Goal: Task Accomplishment & Management: Use online tool/utility

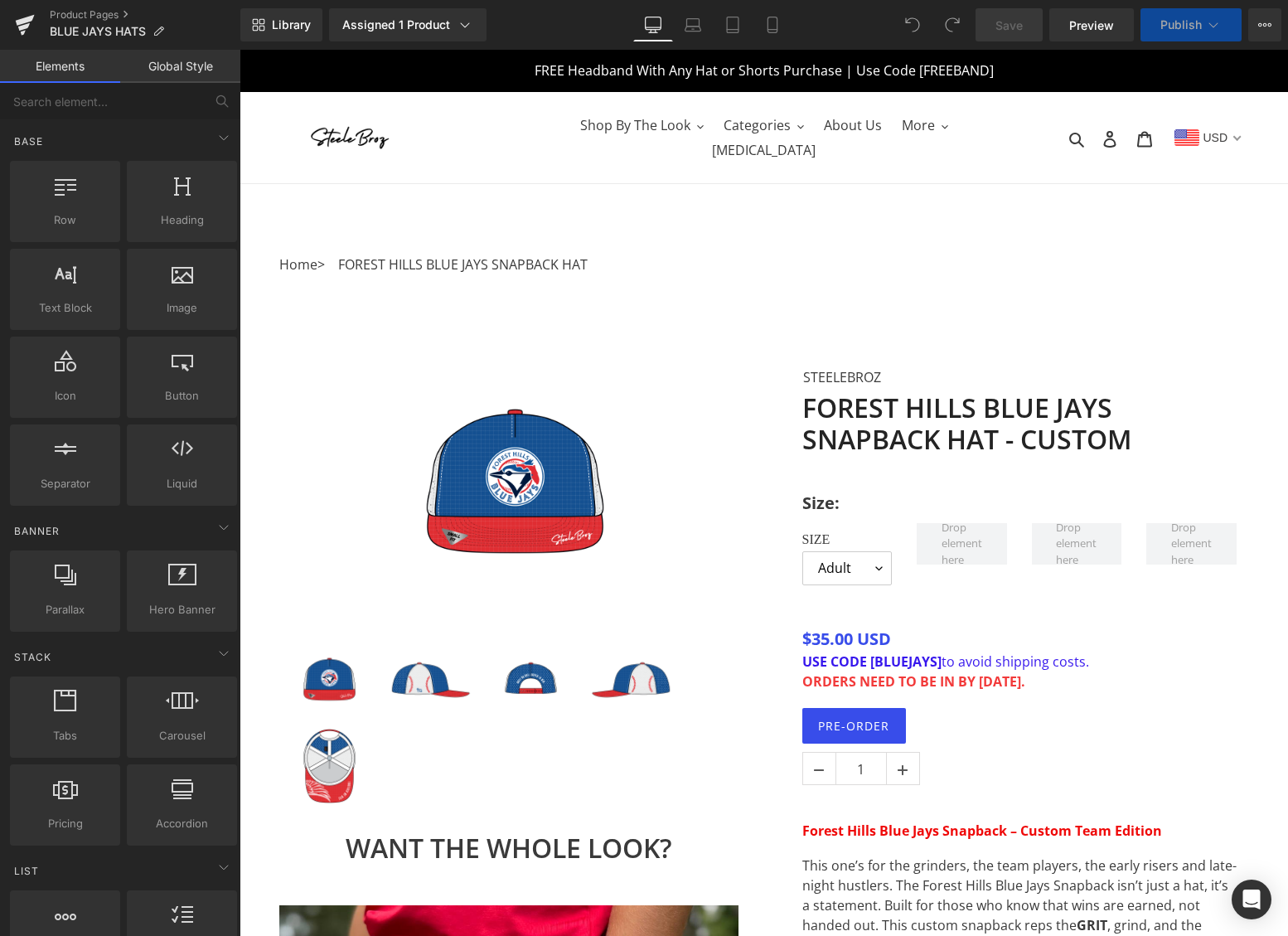
drag, startPoint x: 239, startPoint y: 50, endPoint x: 961, endPoint y: 658, distance: 943.9
click at [954, 672] on b "ORDERS NEED TO BE IN BY [DATE]." at bounding box center [914, 681] width 223 height 18
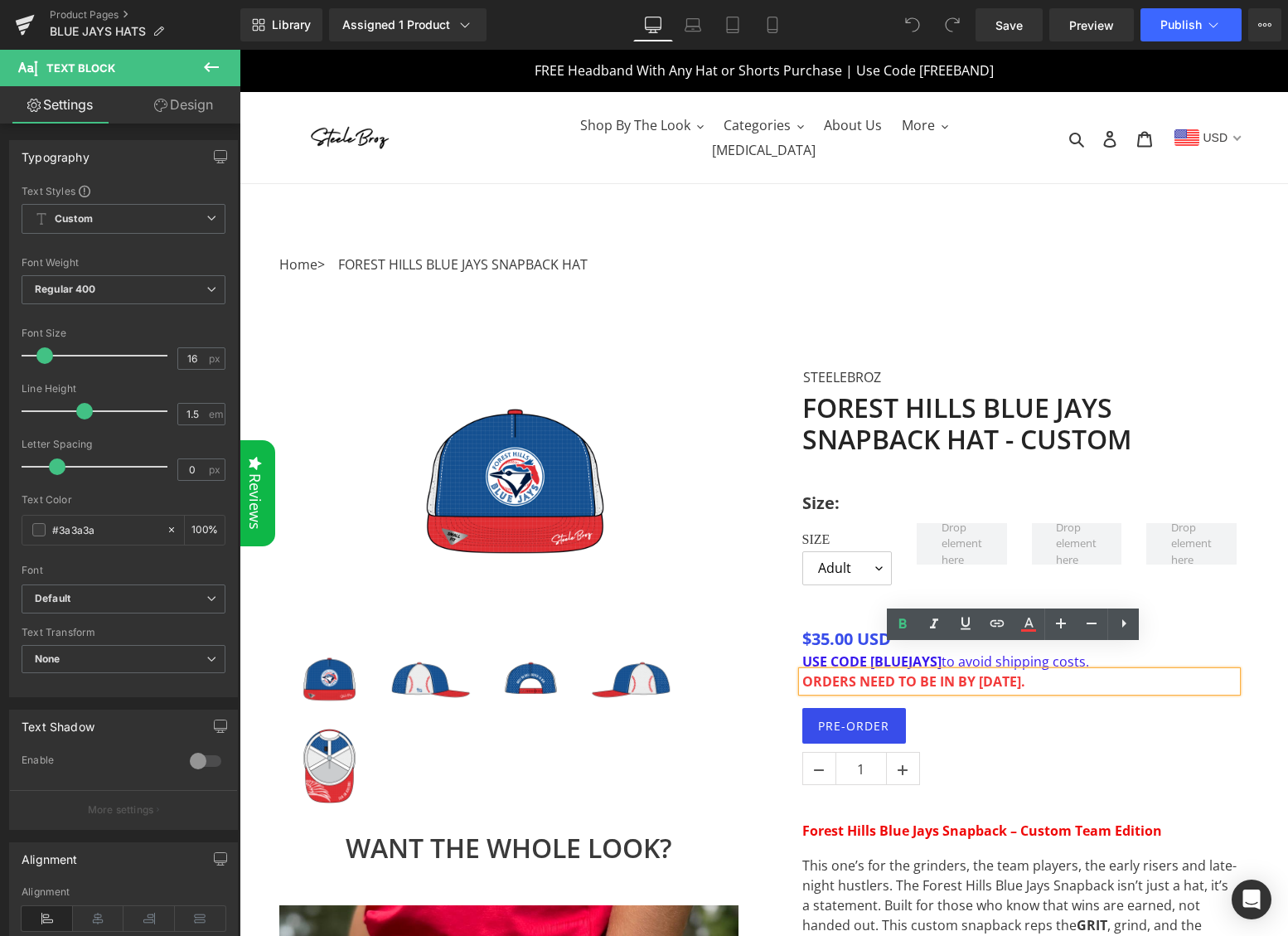
drag, startPoint x: 1060, startPoint y: 659, endPoint x: 799, endPoint y: 657, distance: 261.0
click at [802, 671] on p "ORDERS NEED TO BE IN BY [DATE]." at bounding box center [1019, 681] width 434 height 20
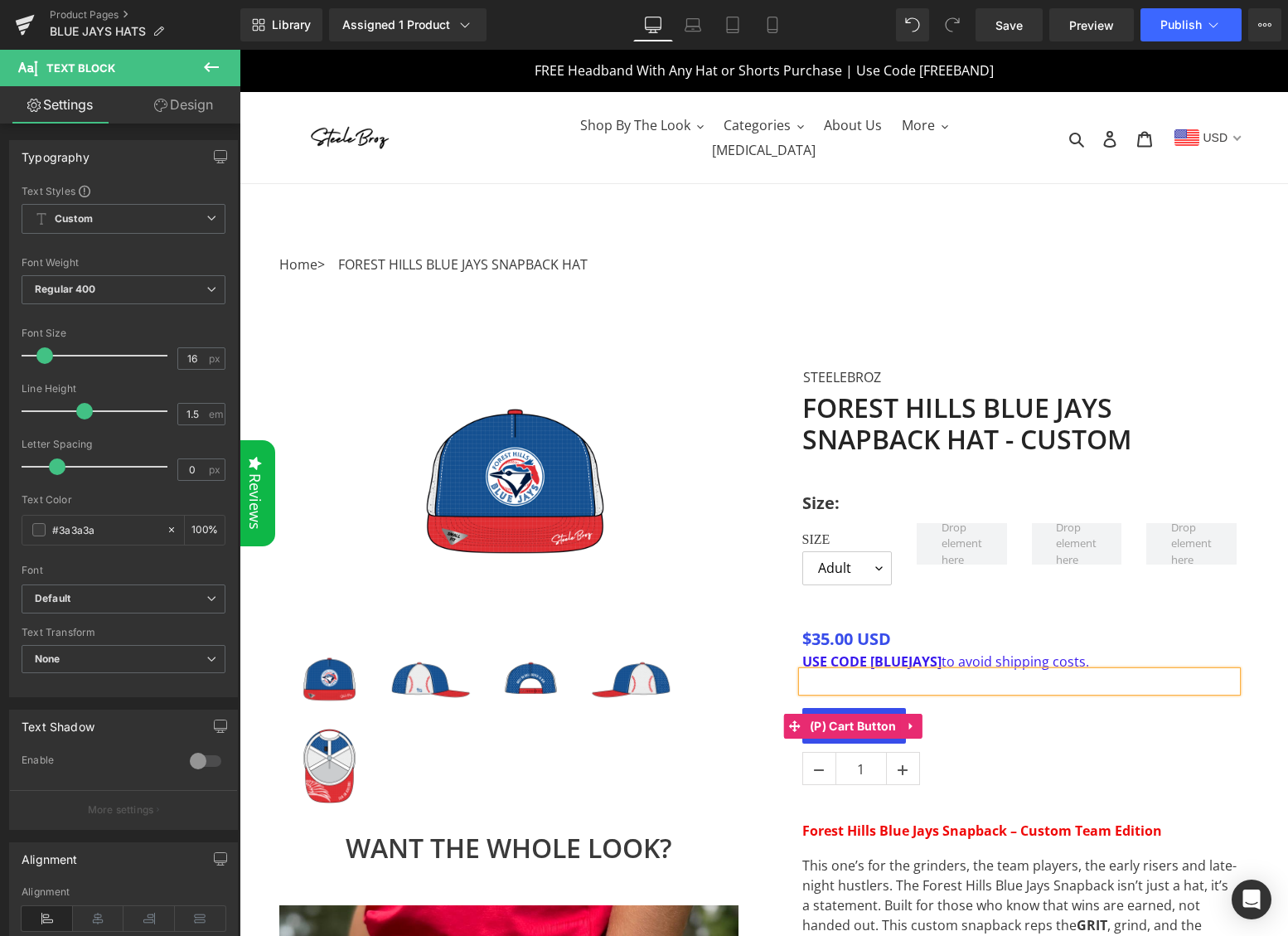
click at [1036, 708] on div "PRE-ORDER" at bounding box center [1019, 725] width 434 height 35
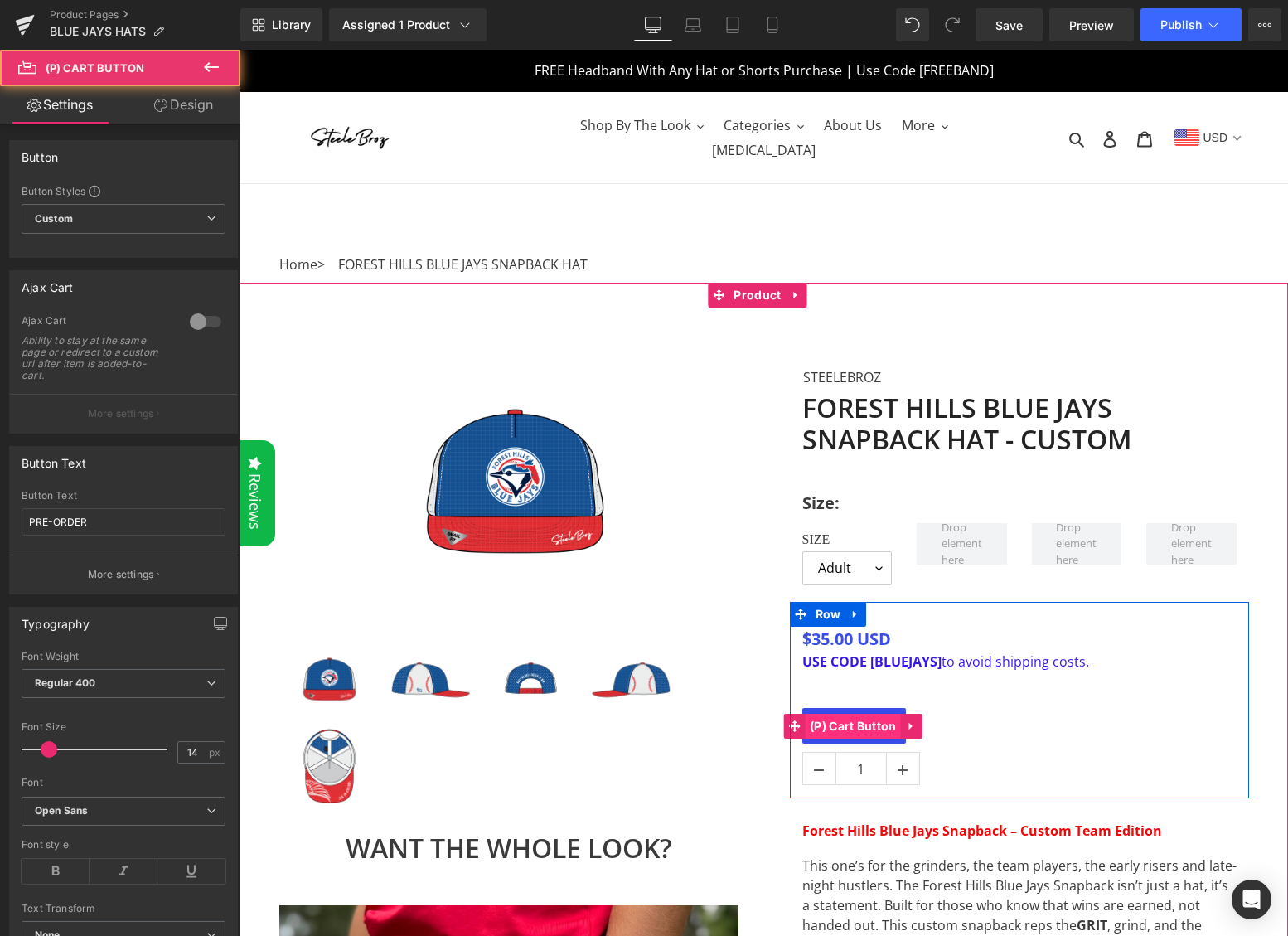
click at [858, 713] on span "(P) Cart Button" at bounding box center [853, 725] width 95 height 24
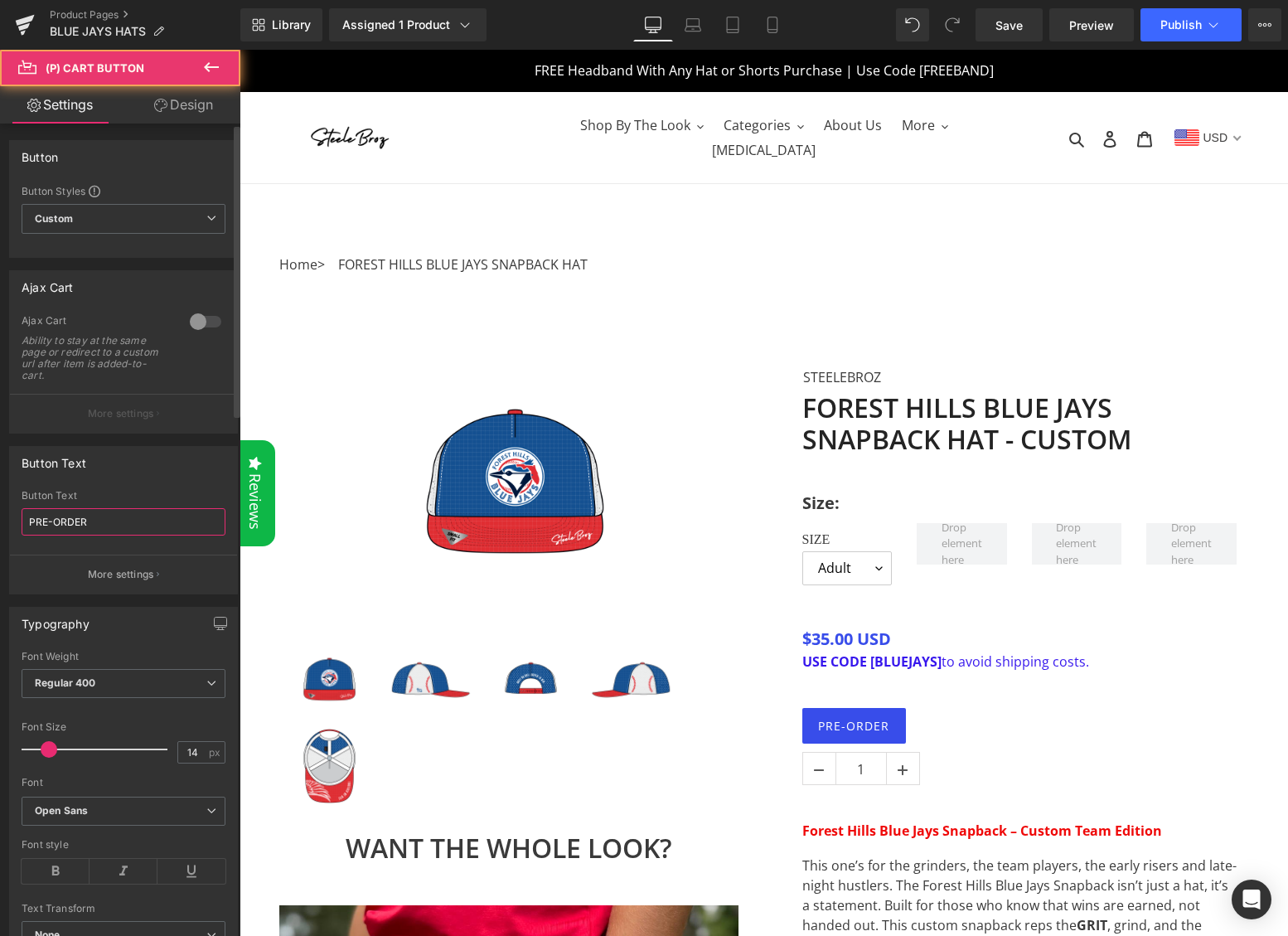
click at [121, 521] on input "PRE-ORDER" at bounding box center [123, 522] width 204 height 27
drag, startPoint x: 75, startPoint y: 518, endPoint x: 6, endPoint y: 518, distance: 69.0
click at [6, 518] on div "Button Text PRE-ORDER Button Text PRE-ORDER More settings" at bounding box center [123, 513] width 247 height 160
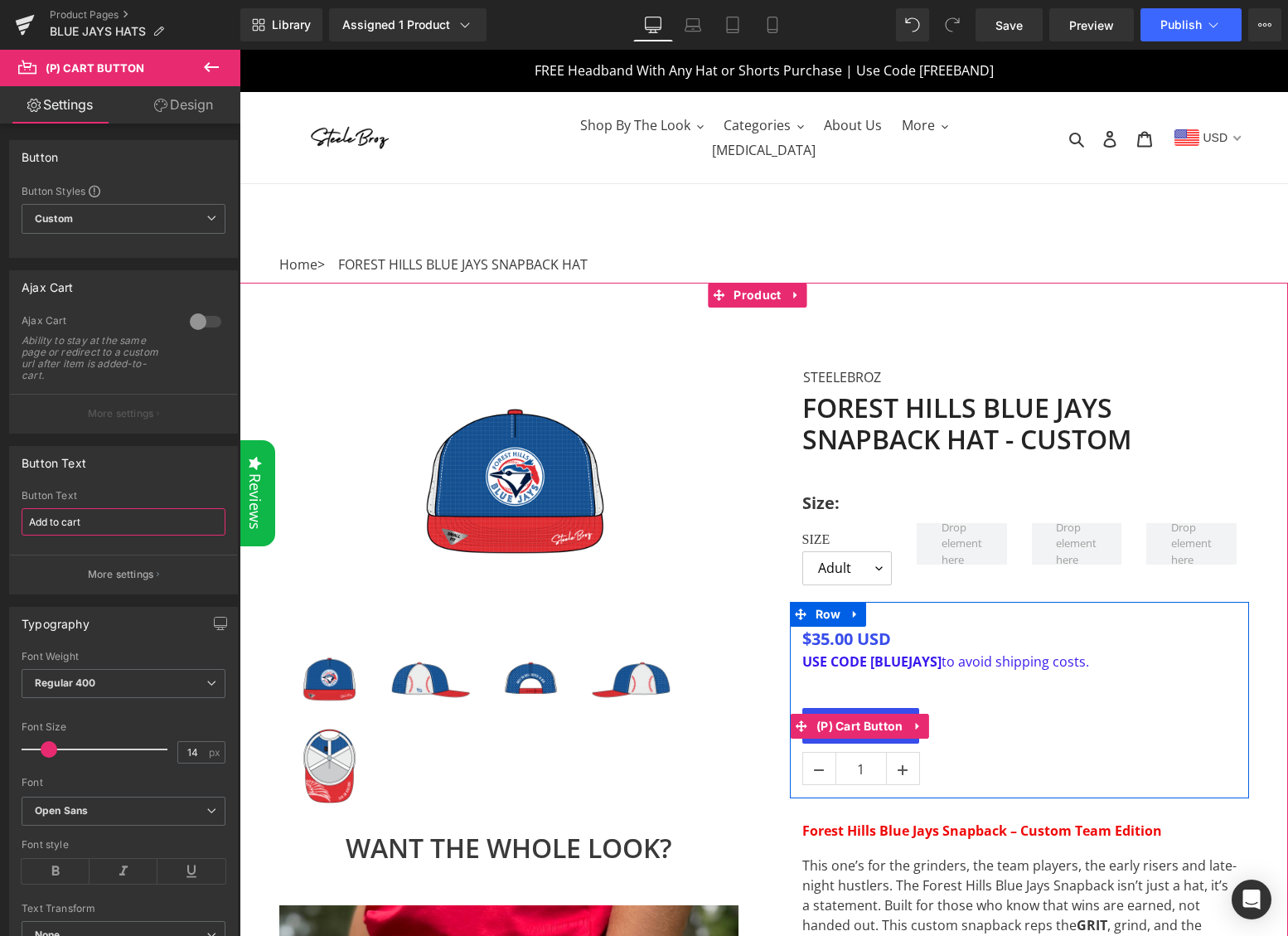
type input "Add to cart"
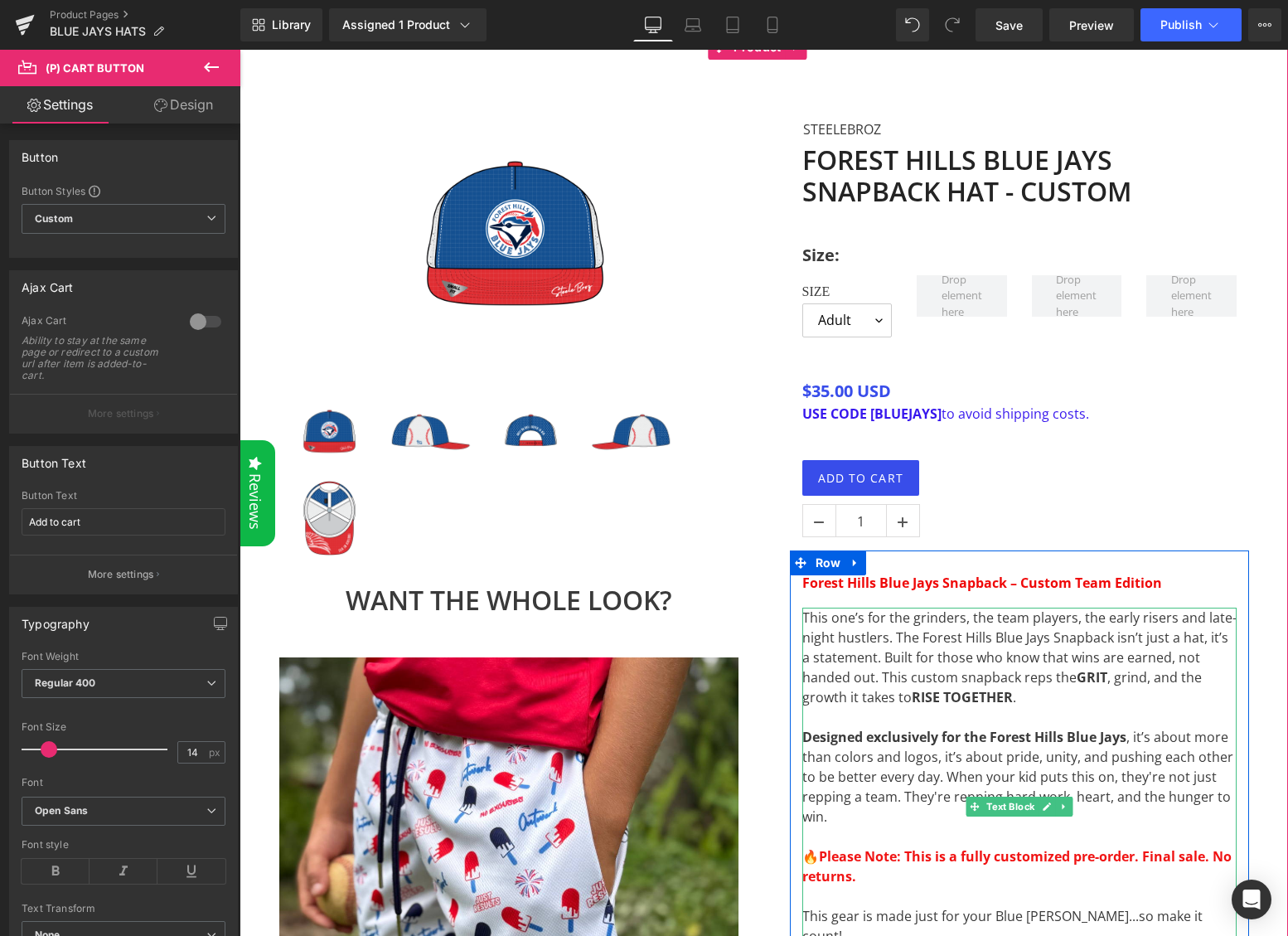
scroll to position [305, 0]
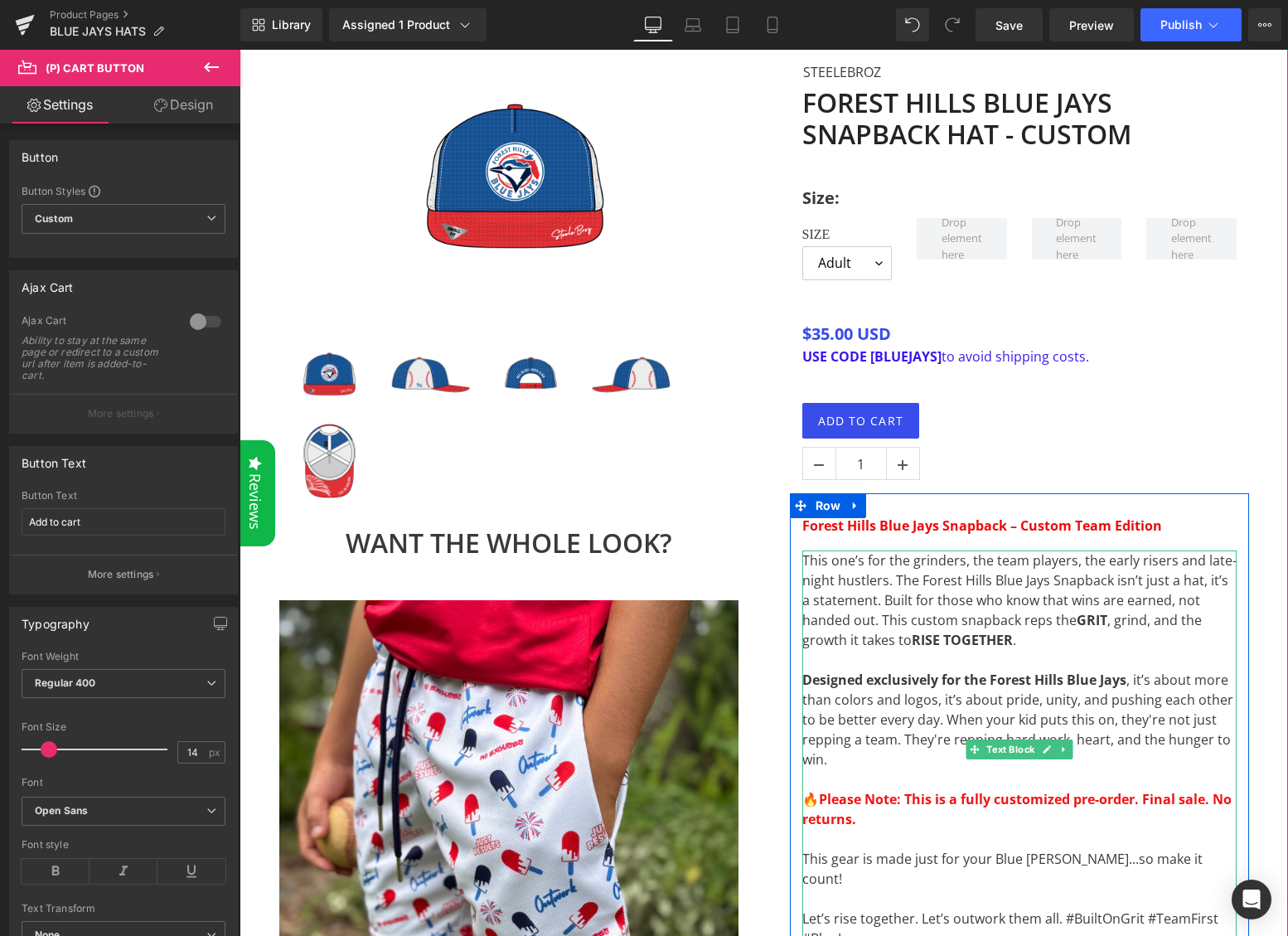
click at [1110, 790] on strong "Please Note: This is a fully customized pre-order. Final sale. No returns." at bounding box center [1017, 809] width 430 height 38
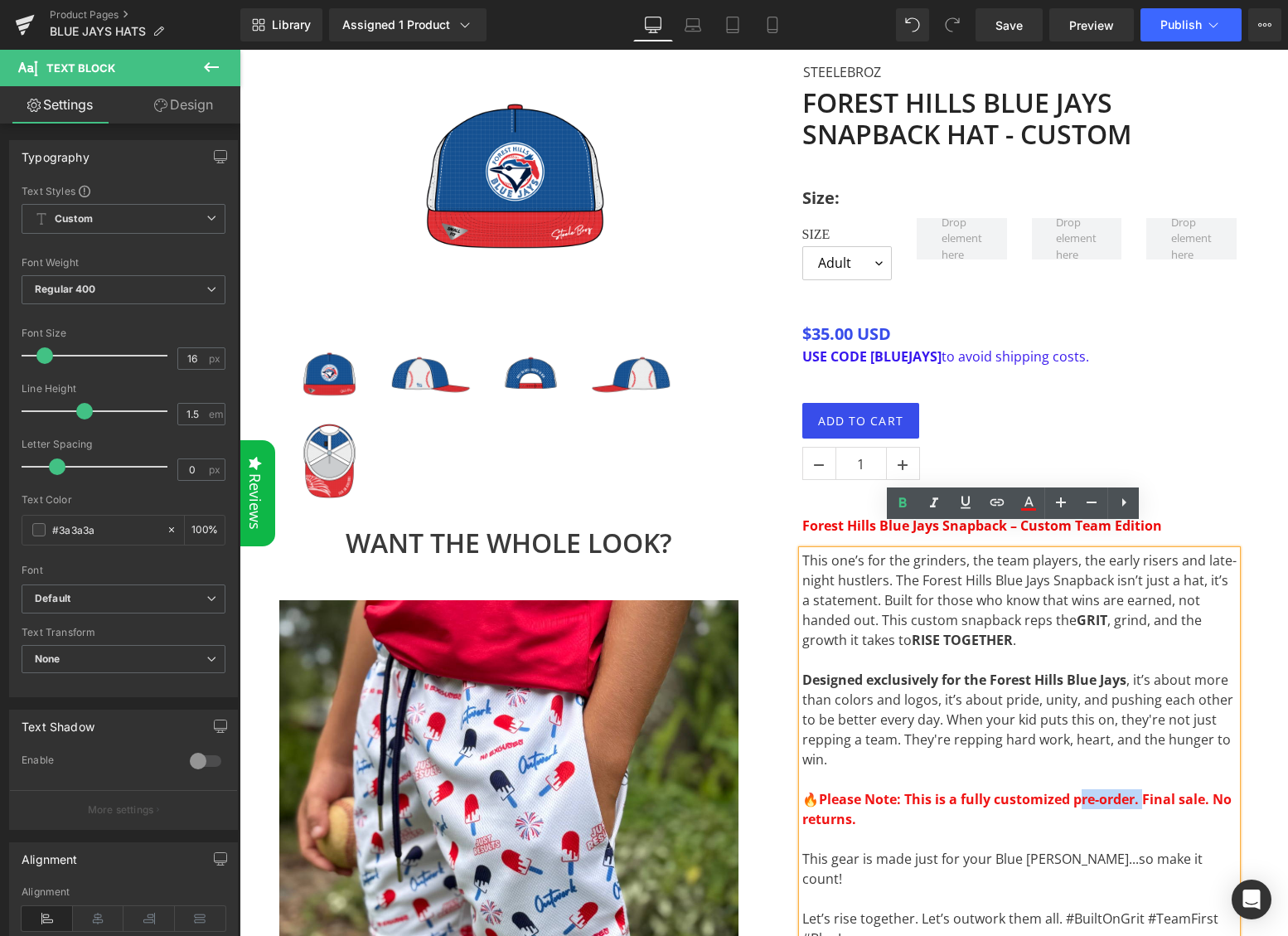
drag, startPoint x: 1132, startPoint y: 774, endPoint x: 1069, endPoint y: 777, distance: 63.1
click at [1069, 790] on strong "Please Note: This is a fully customized pre-order. Final sale. No returns." at bounding box center [1017, 809] width 430 height 38
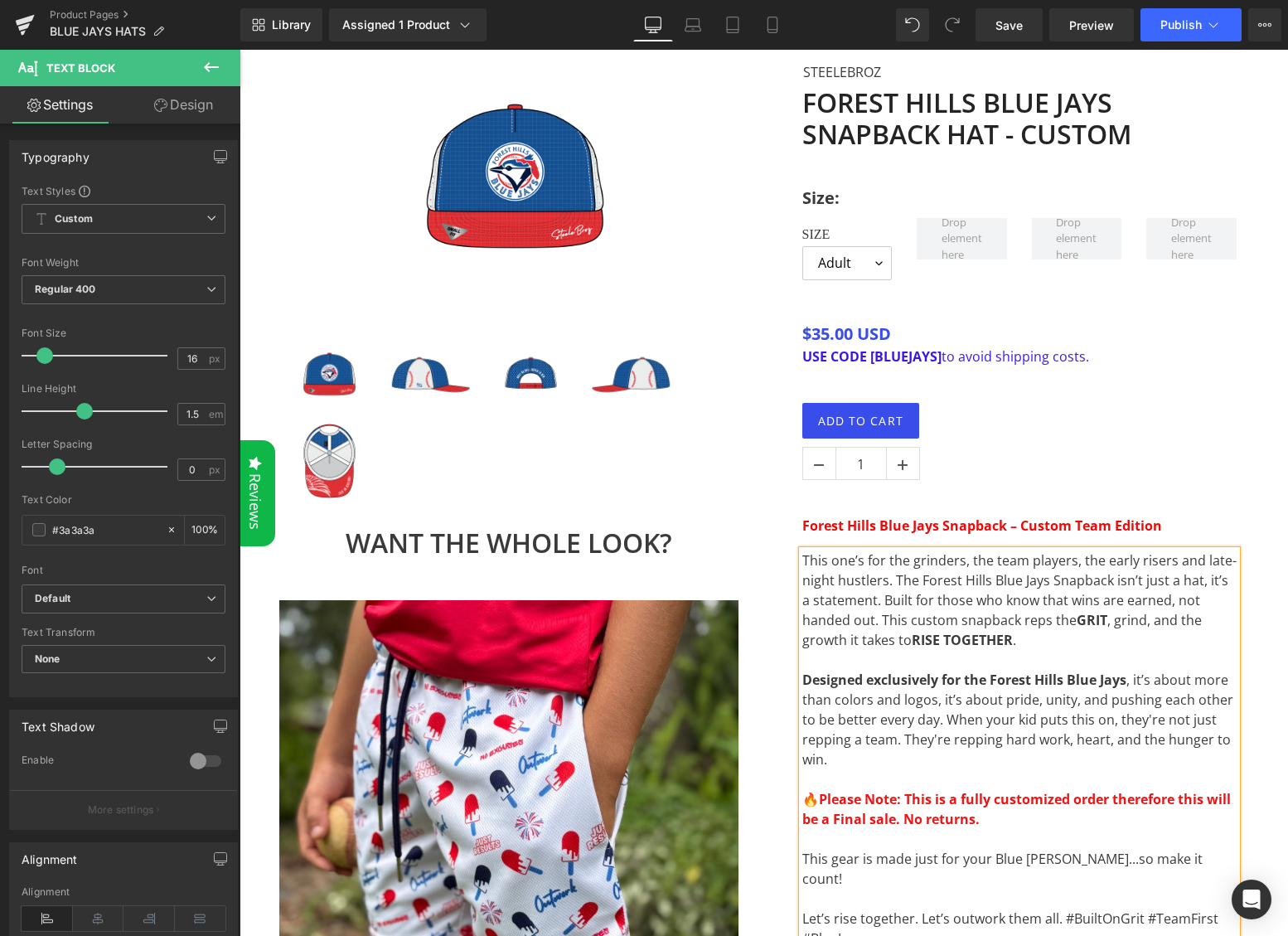
click at [833, 795] on strong "Please Note: This is a fully customized order therefore this will be a Final sa…" at bounding box center [1016, 809] width 429 height 38
click at [1051, 829] on p at bounding box center [1019, 839] width 434 height 20
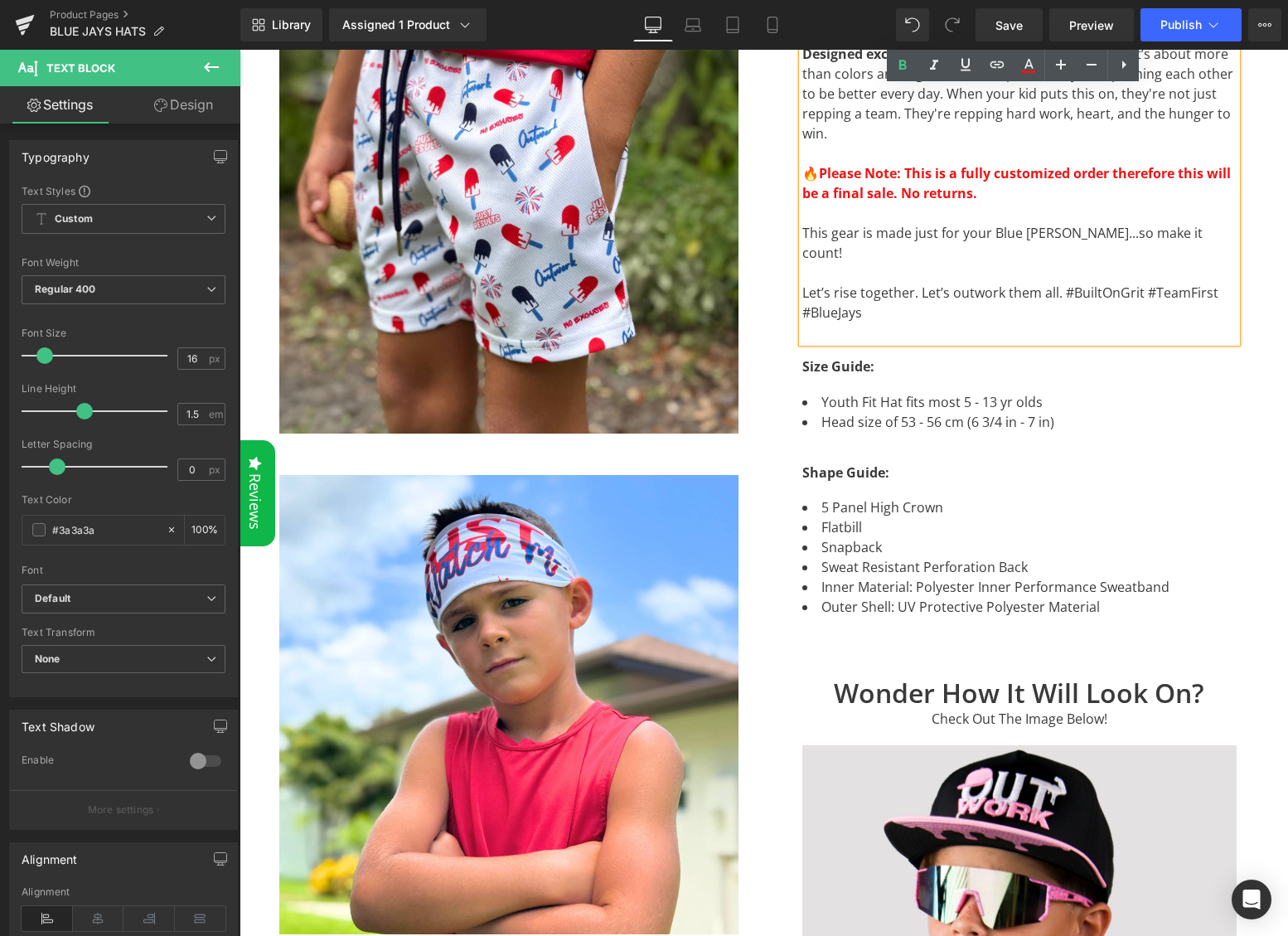
scroll to position [397, 0]
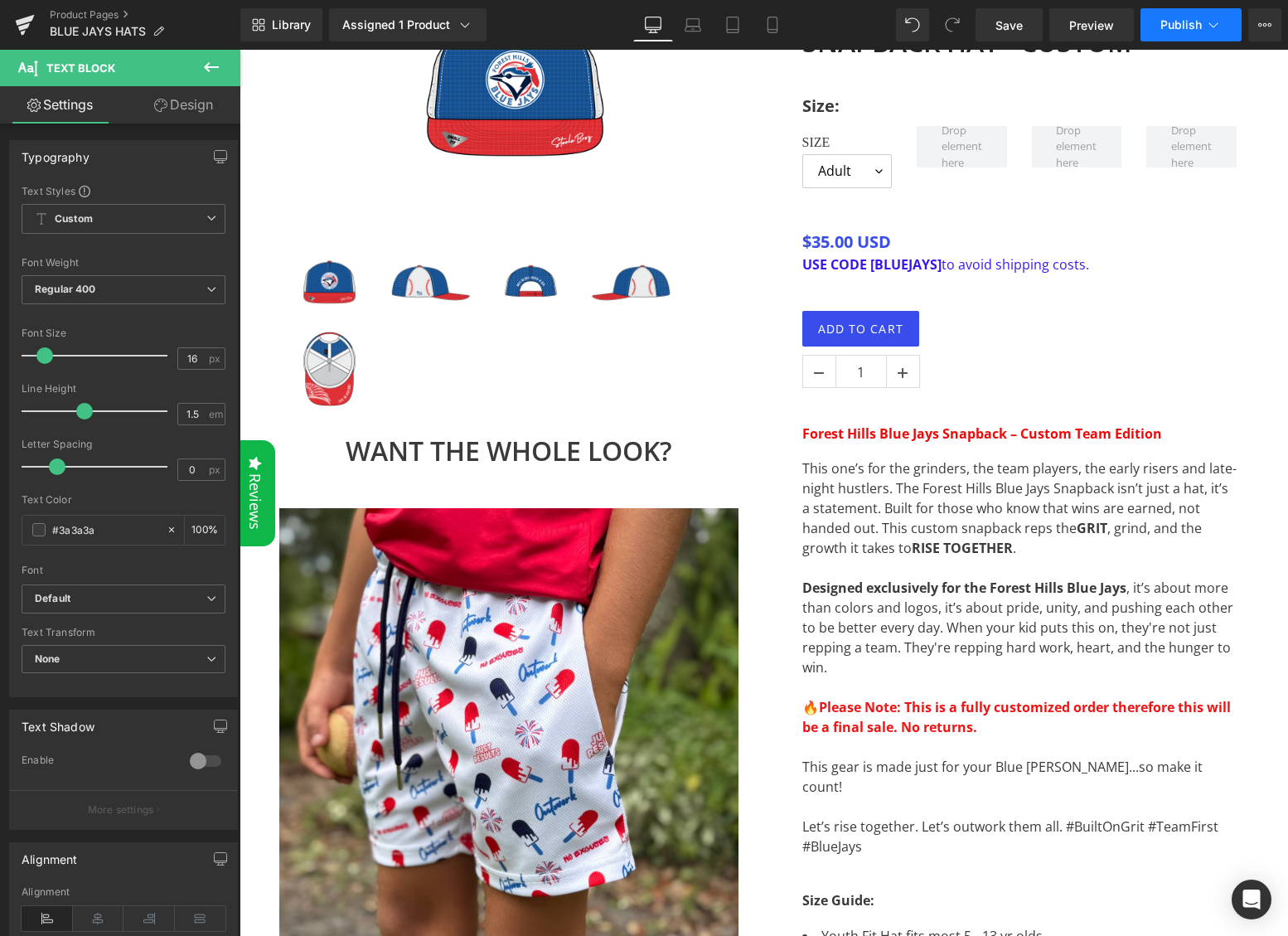
click at [1196, 18] on span "Publish" at bounding box center [1181, 24] width 42 height 14
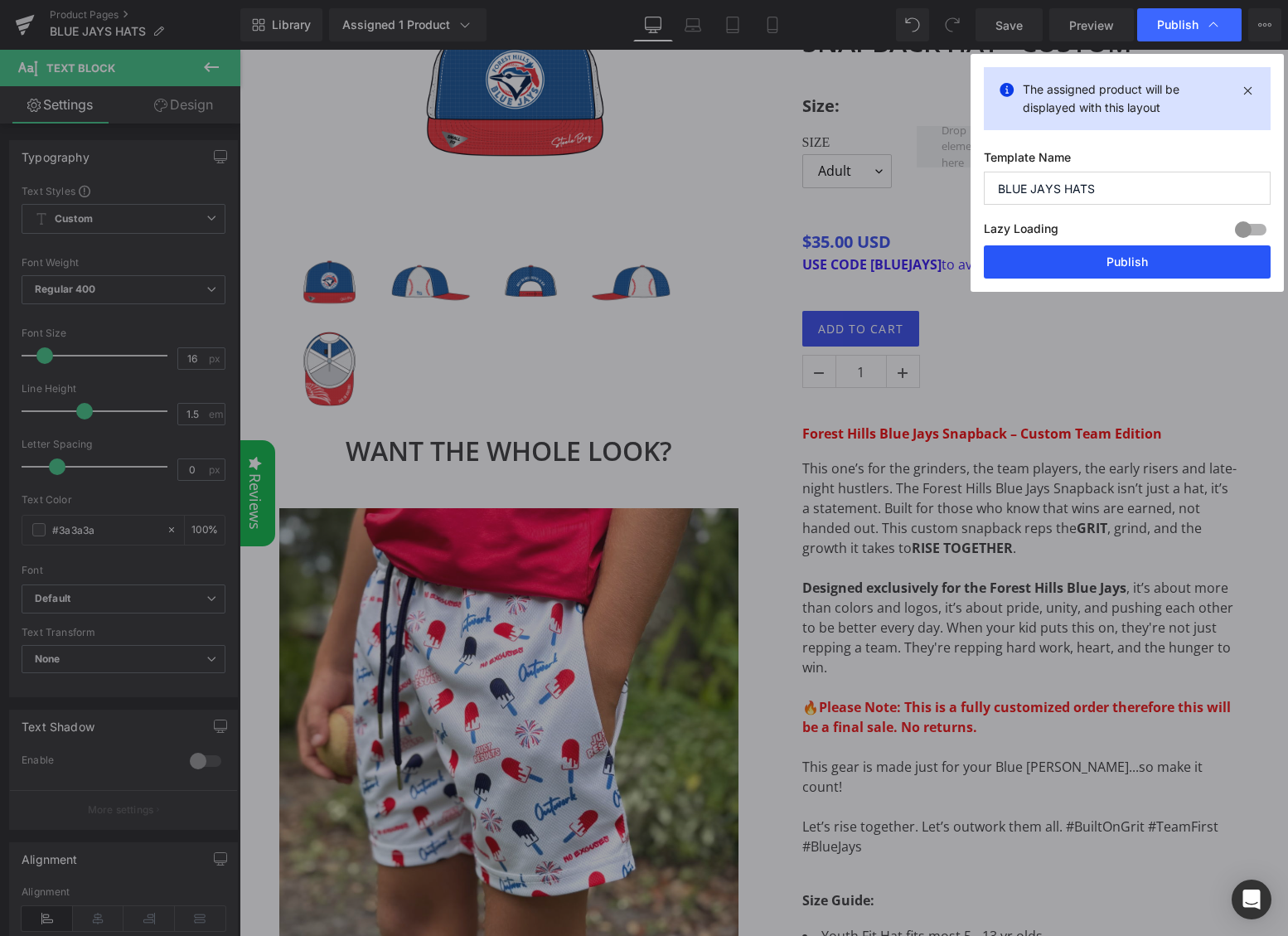
click at [1115, 263] on button "Publish" at bounding box center [1128, 262] width 286 height 34
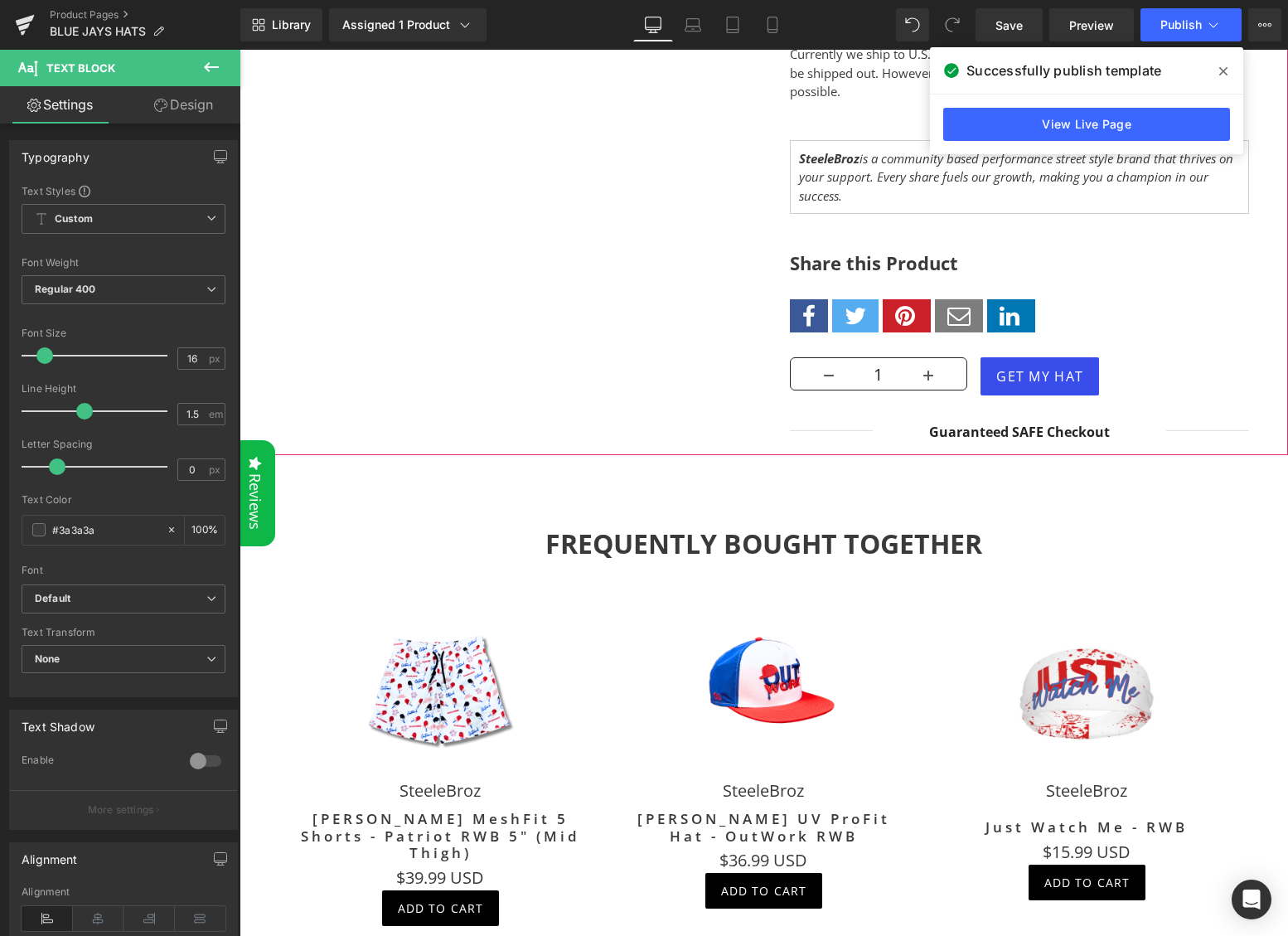
scroll to position [2700, 0]
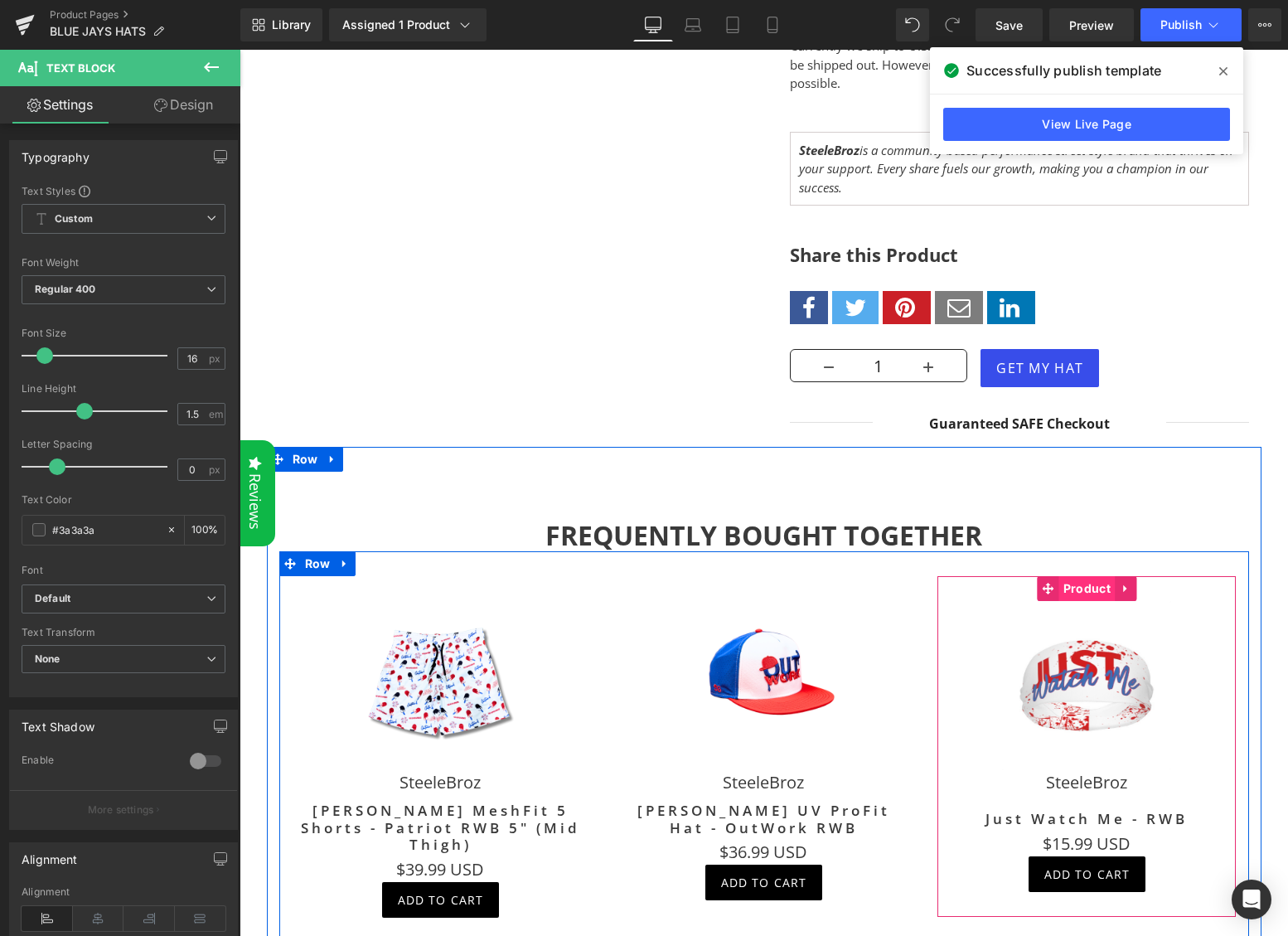
click at [1091, 576] on span "Product" at bounding box center [1087, 588] width 55 height 24
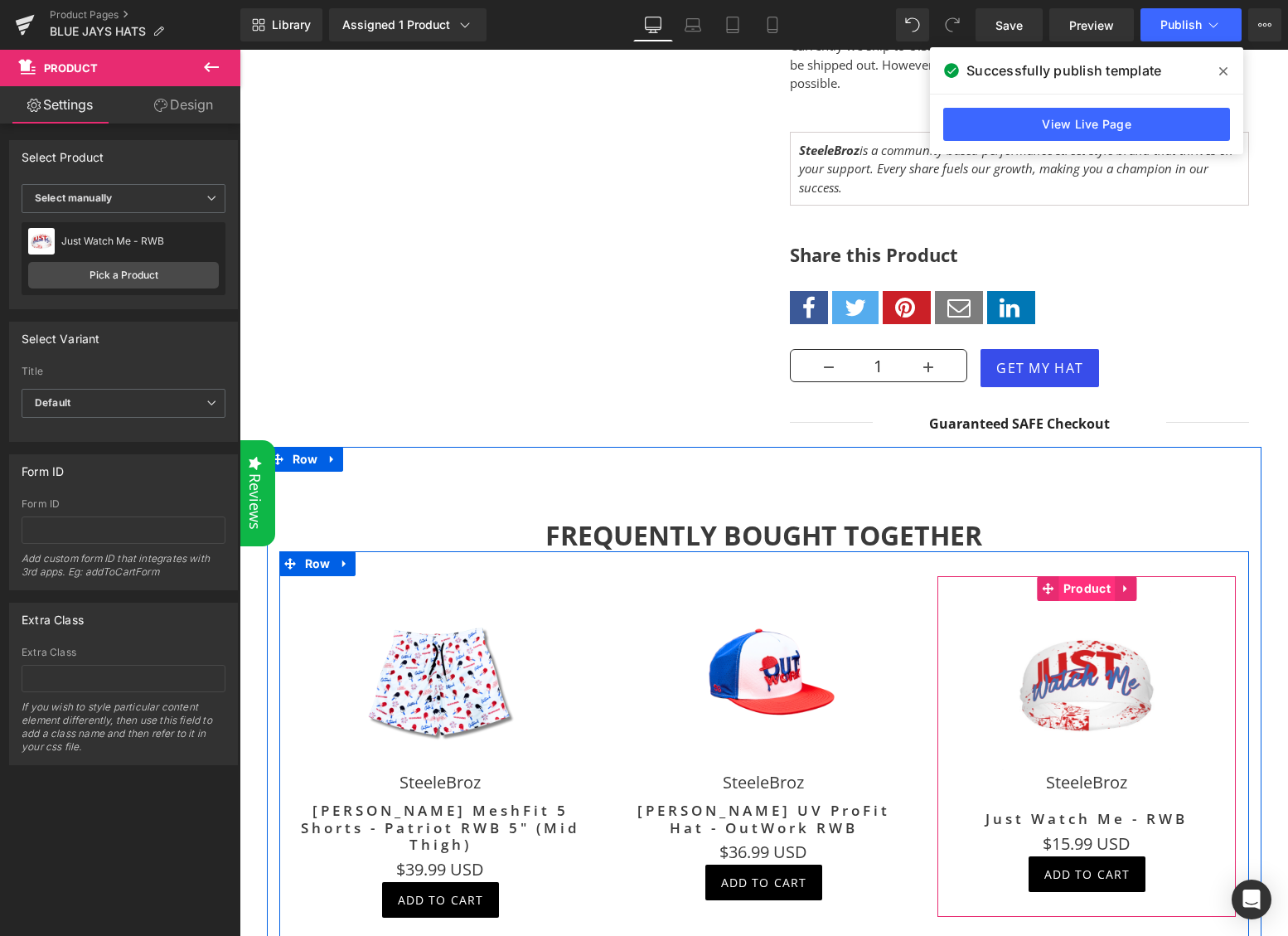
click at [1093, 576] on span "Product" at bounding box center [1087, 588] width 55 height 24
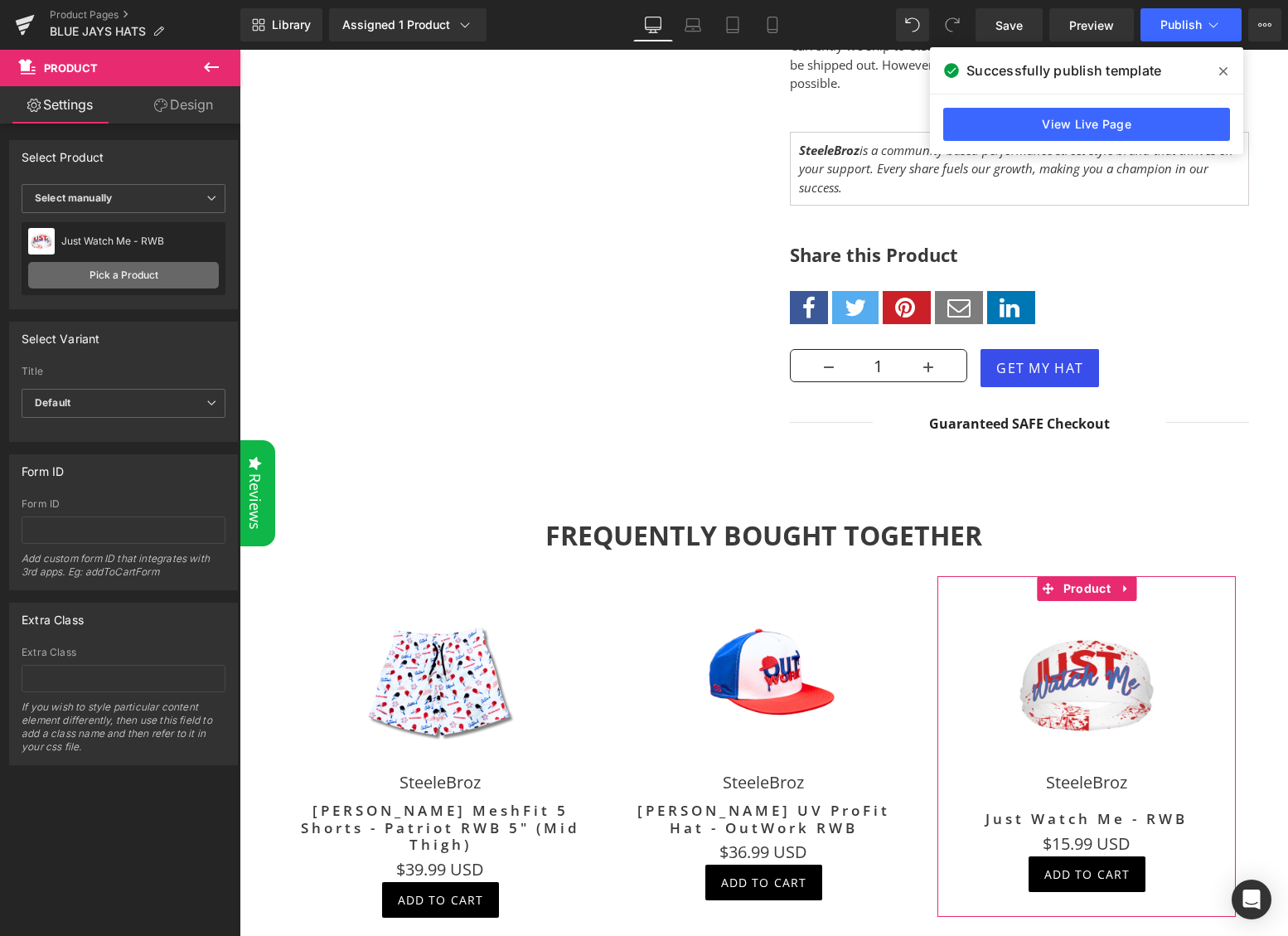
click at [111, 273] on link "Pick a Product" at bounding box center [123, 275] width 190 height 26
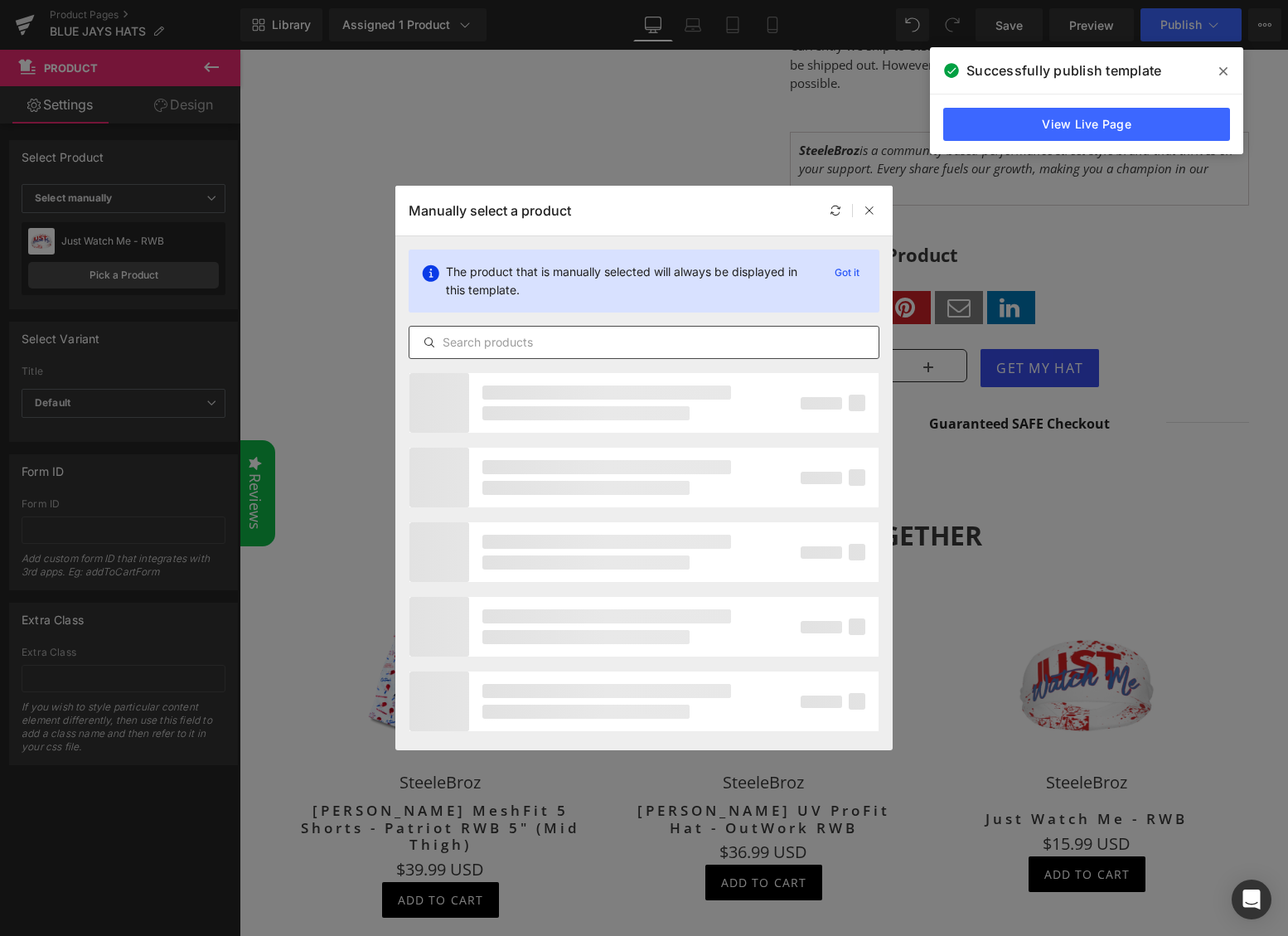
click at [508, 334] on input "text" at bounding box center [644, 343] width 470 height 20
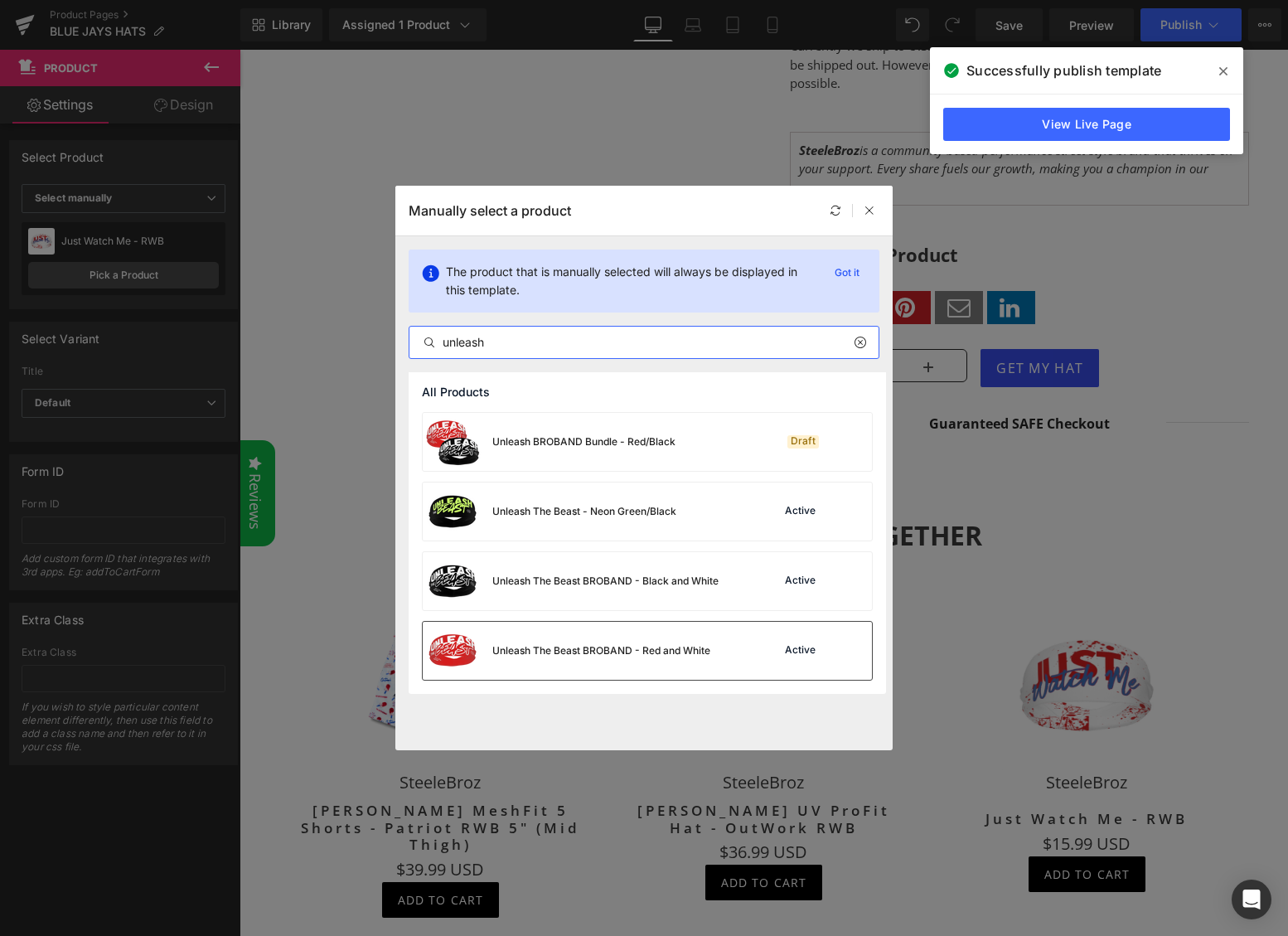
type input "unleash"
click at [532, 658] on div "Unleash The Beast BROBAND - Red and White" at bounding box center [566, 651] width 287 height 58
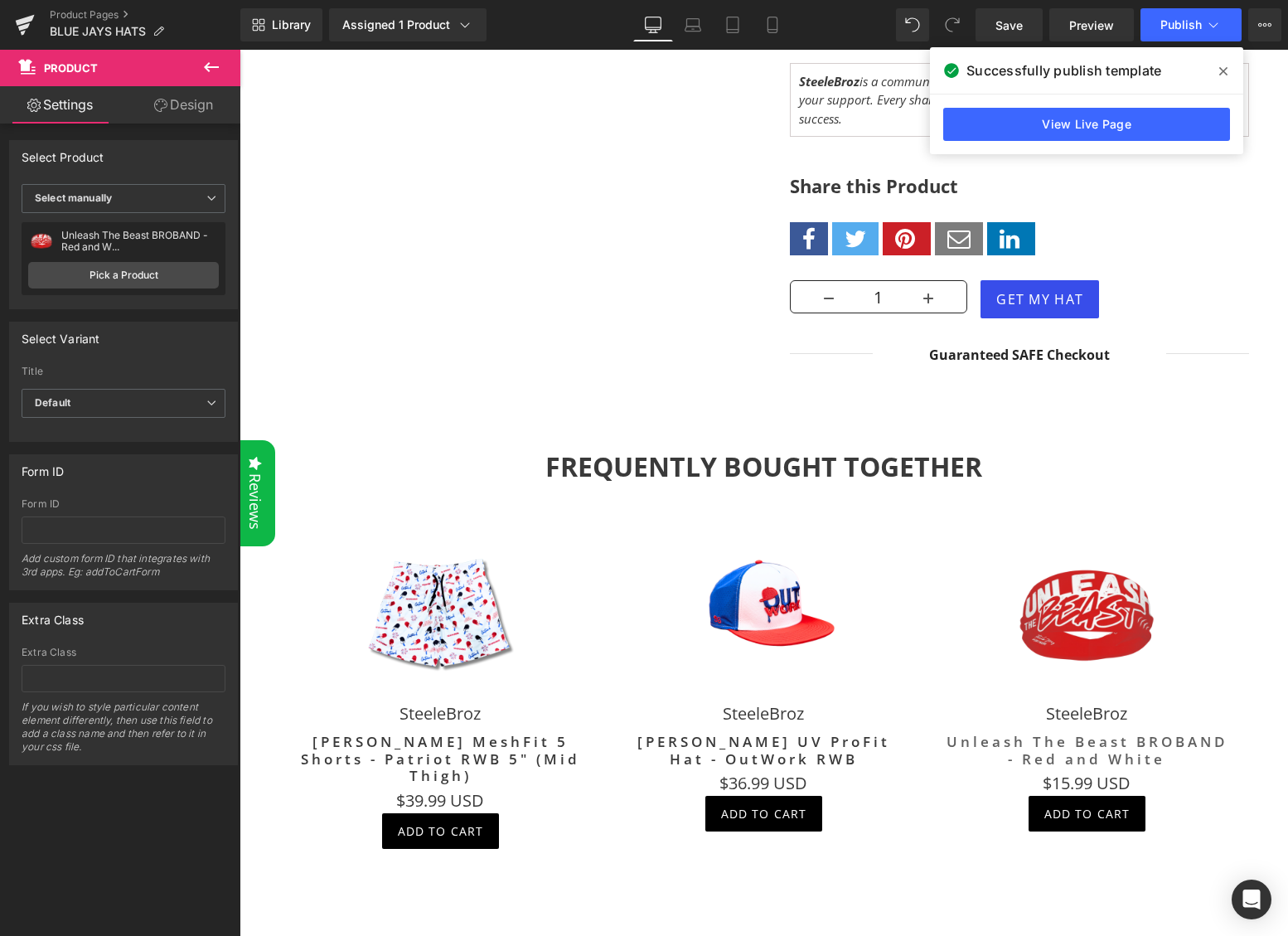
scroll to position [2866, 0]
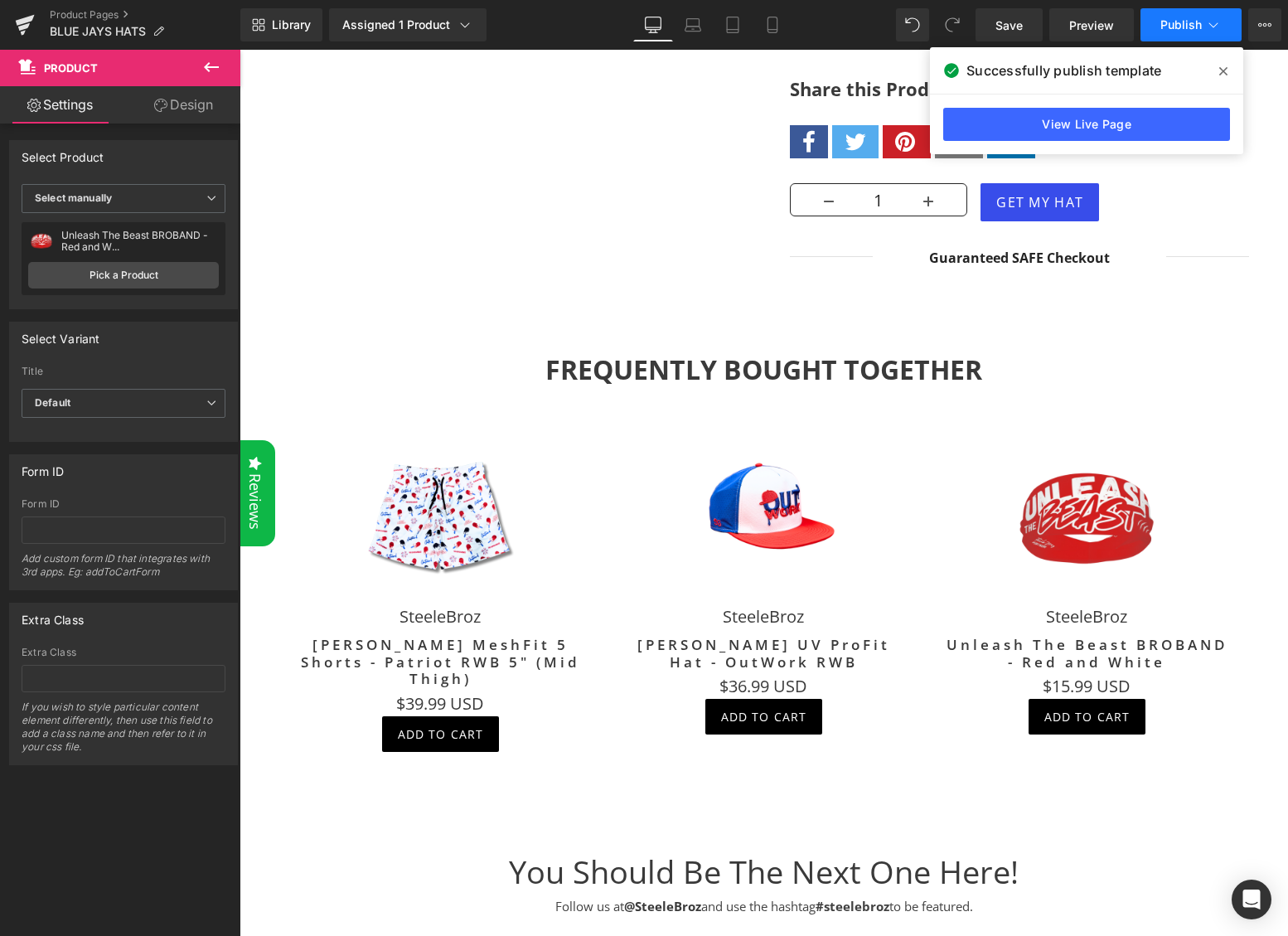
click at [1197, 16] on button "Publish" at bounding box center [1191, 24] width 102 height 34
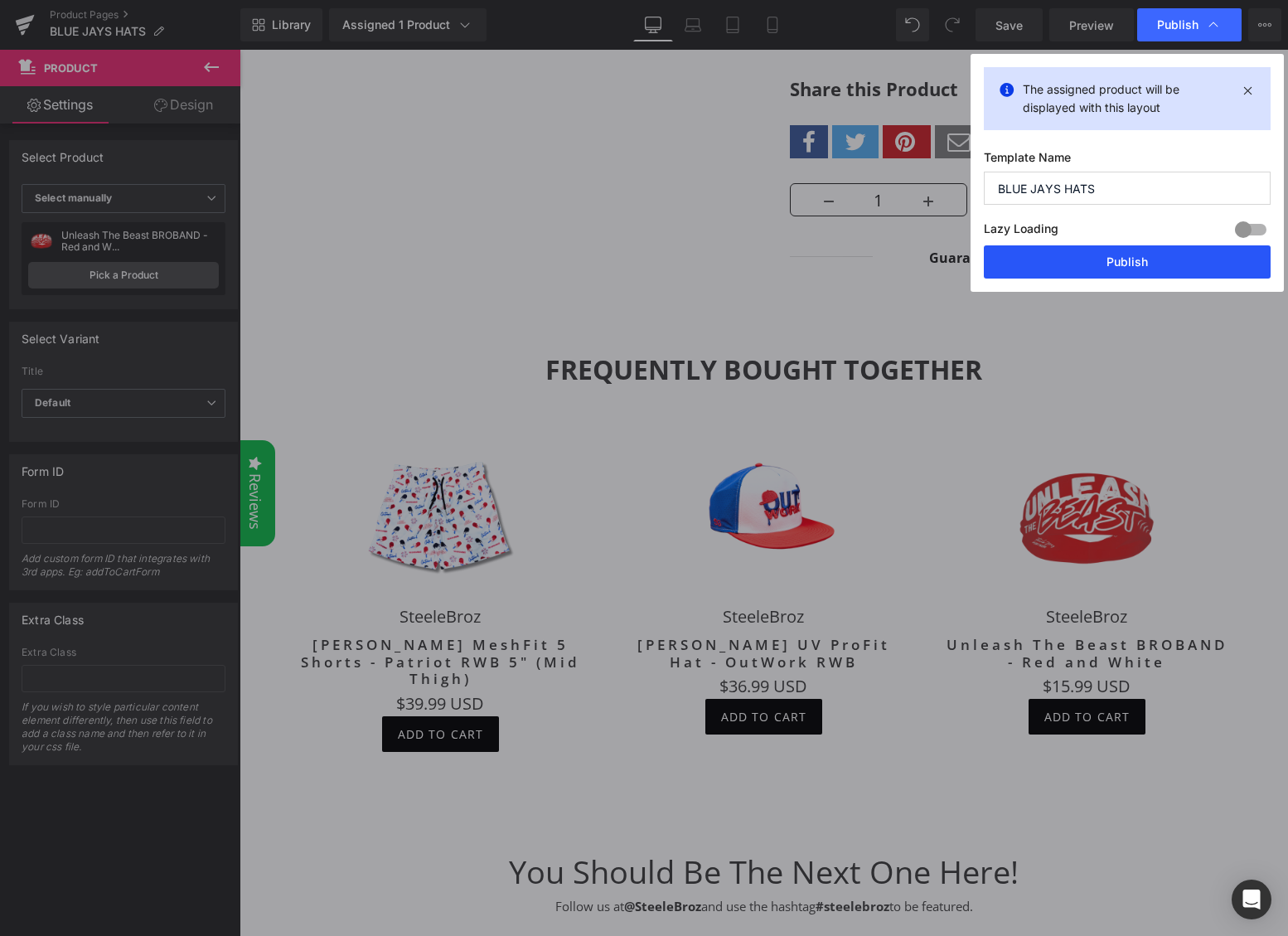
click at [1115, 267] on button "Publish" at bounding box center [1128, 262] width 286 height 34
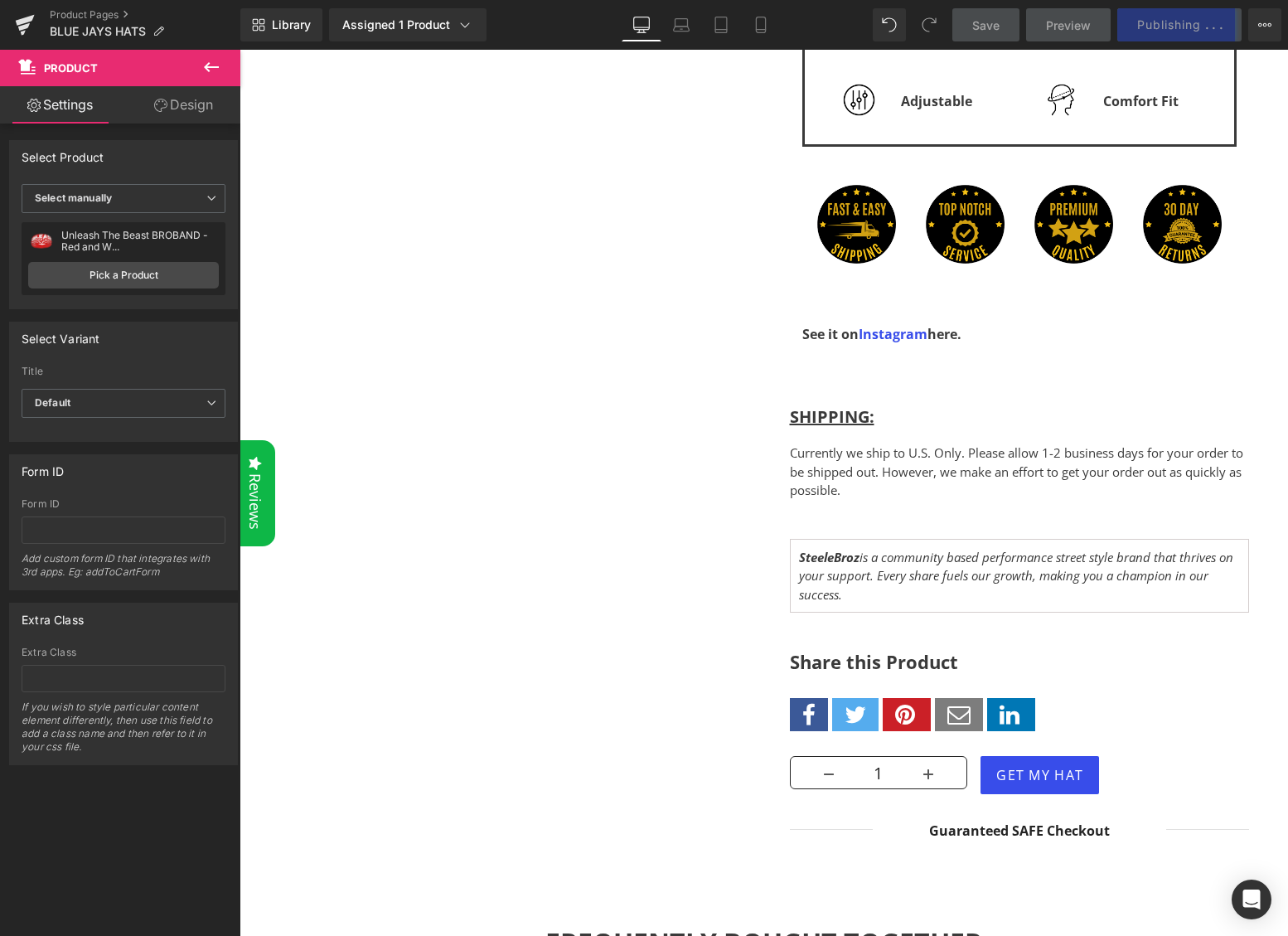
scroll to position [1655, 0]
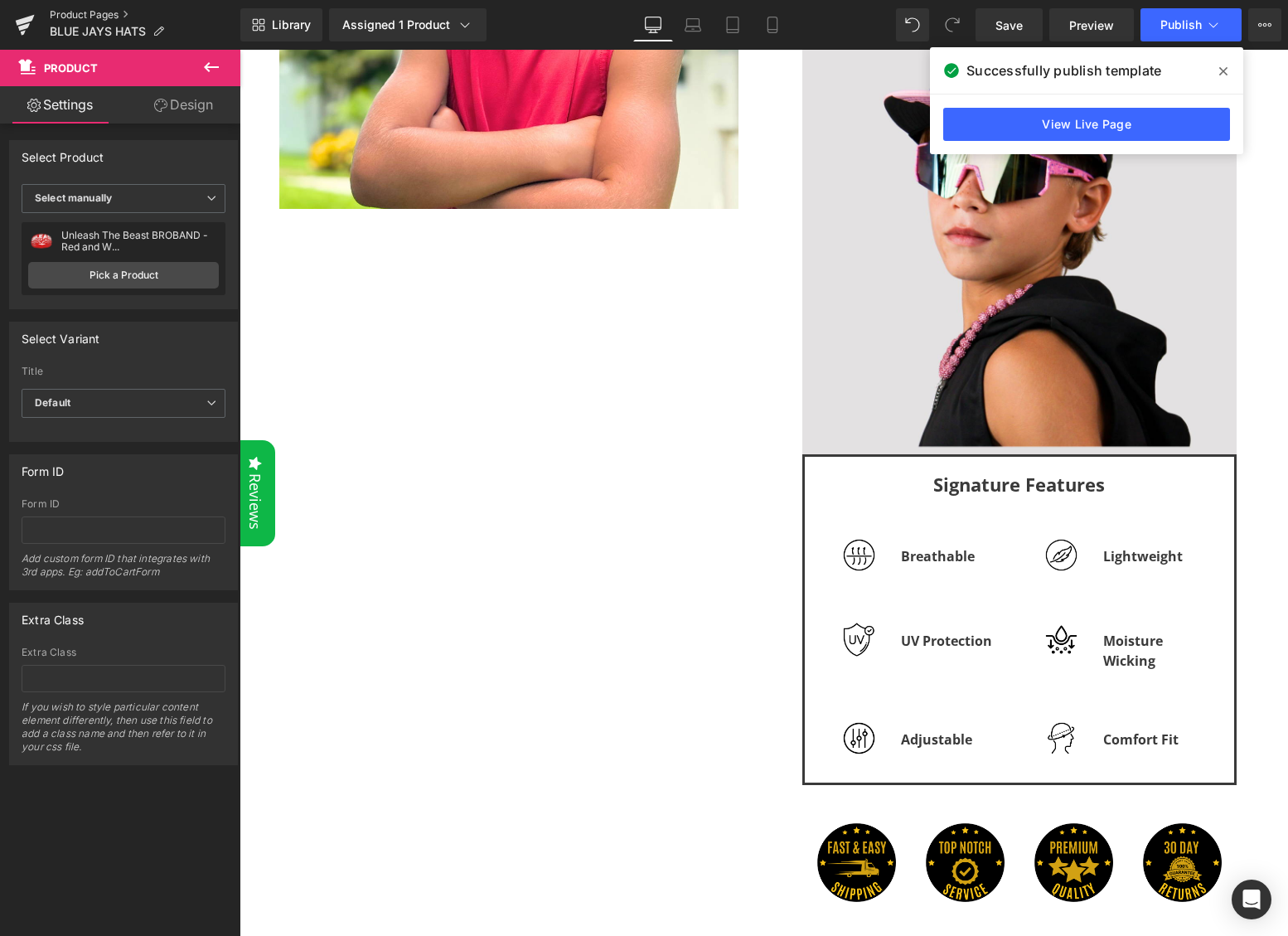
click at [73, 10] on link "Product Pages" at bounding box center [145, 14] width 190 height 14
